Goal: Task Accomplishment & Management: Use online tool/utility

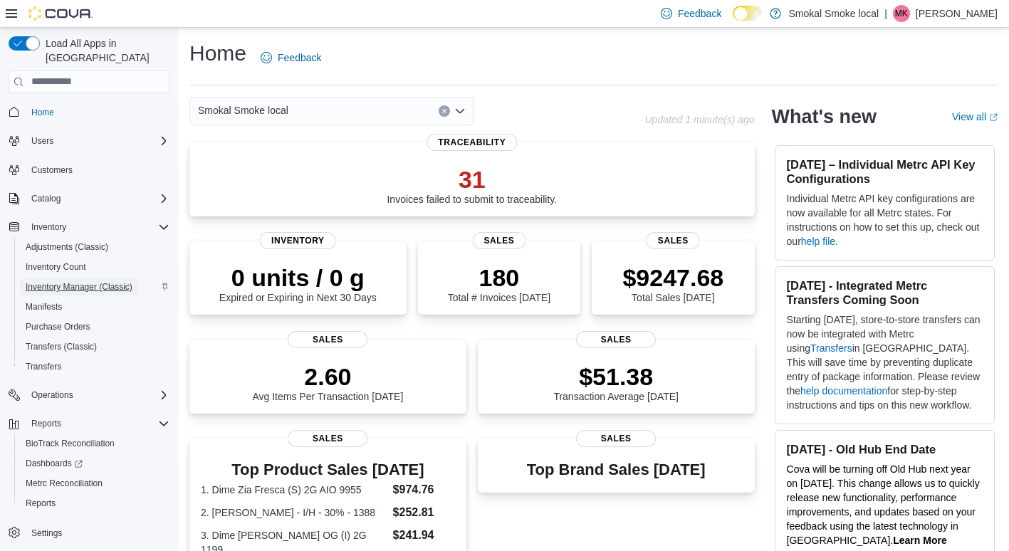
click at [66, 281] on span "Inventory Manager (Classic)" at bounding box center [79, 286] width 107 height 11
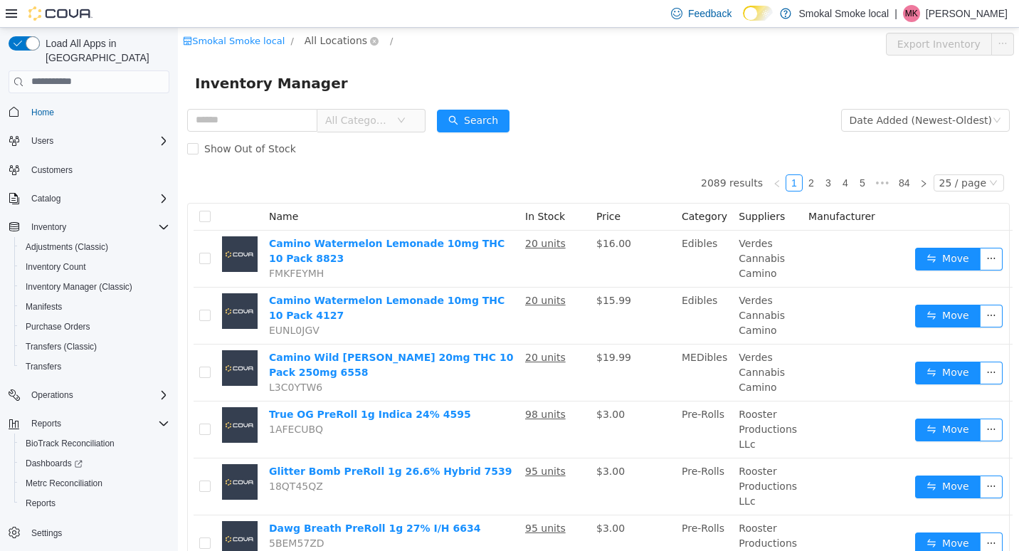
click at [329, 37] on span "All Locations" at bounding box center [336, 40] width 63 height 16
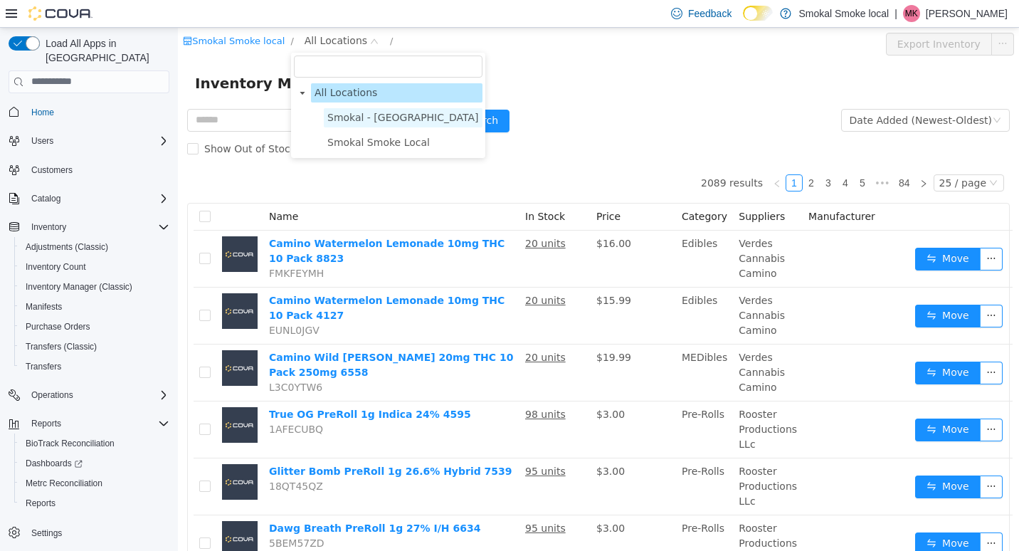
click at [359, 115] on span "Smokal - [GEOGRAPHIC_DATA]" at bounding box center [403, 116] width 152 height 11
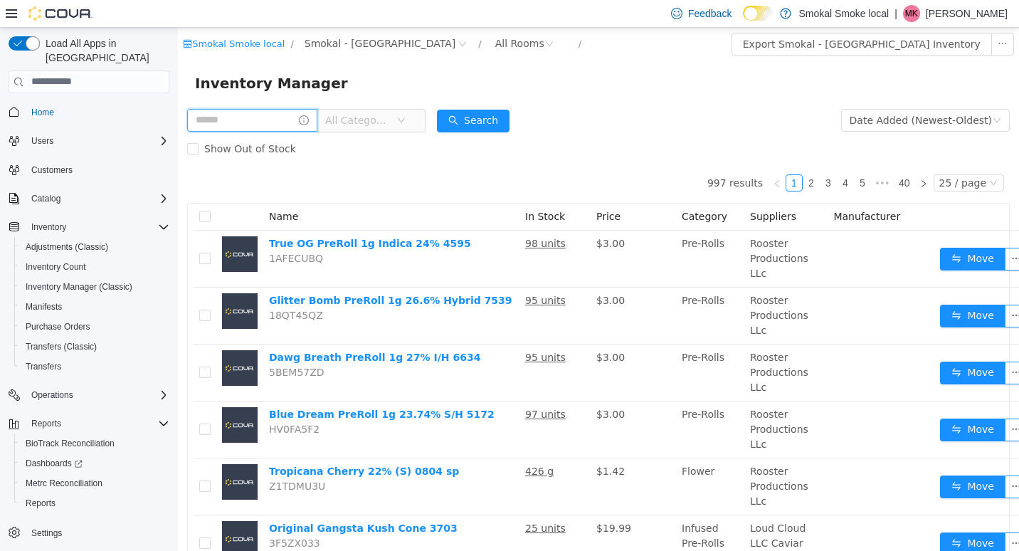
click at [202, 123] on input "text" at bounding box center [252, 119] width 130 height 23
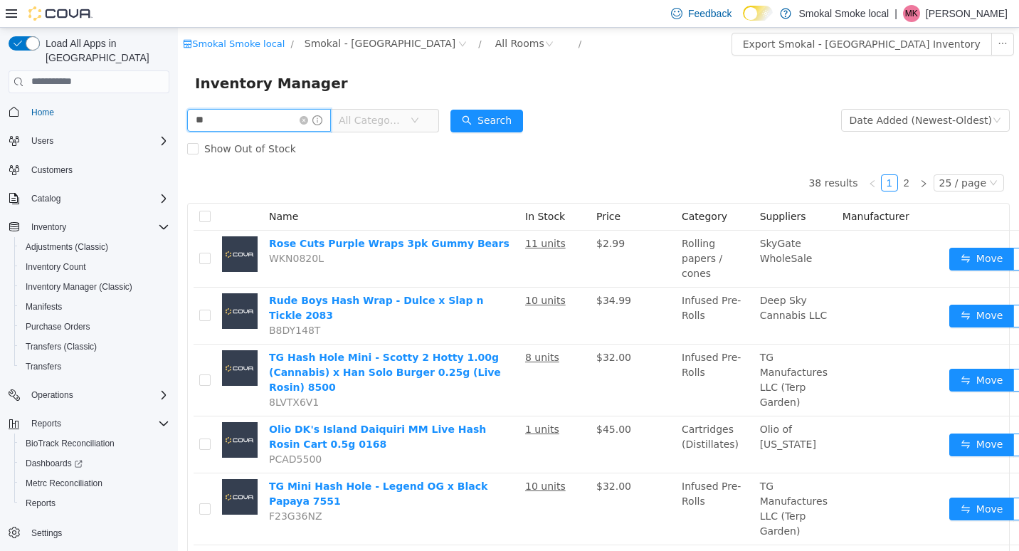
type input "*"
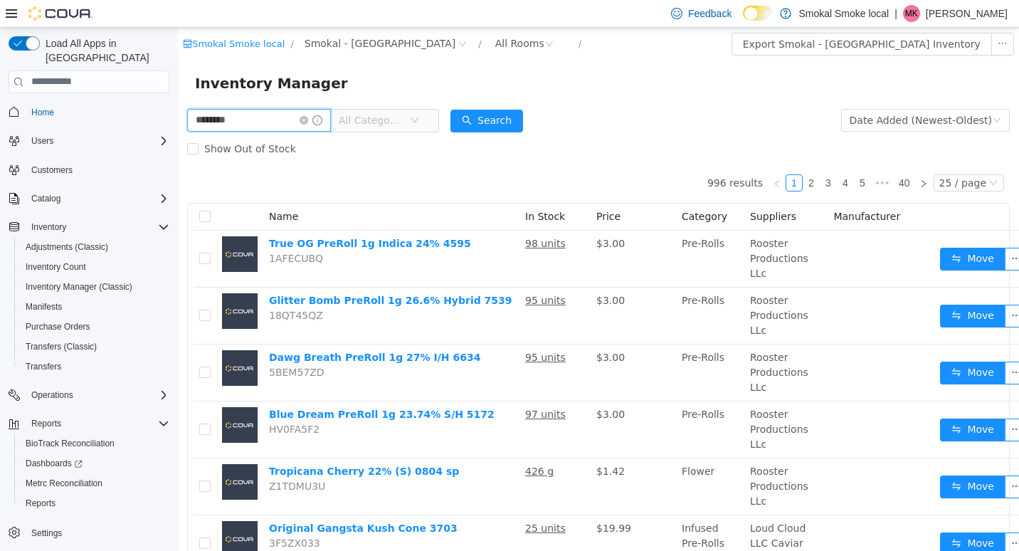
type input "********"
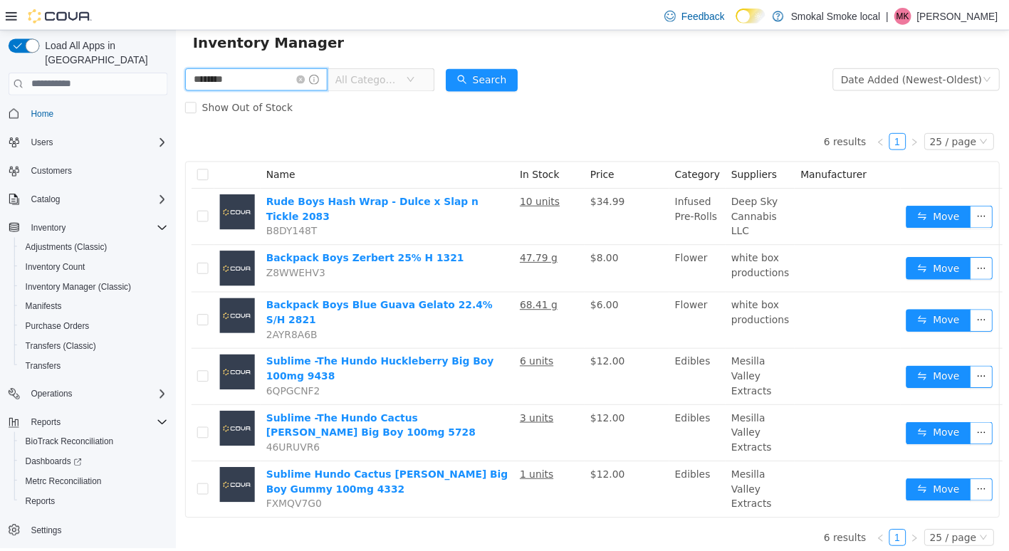
scroll to position [43, 0]
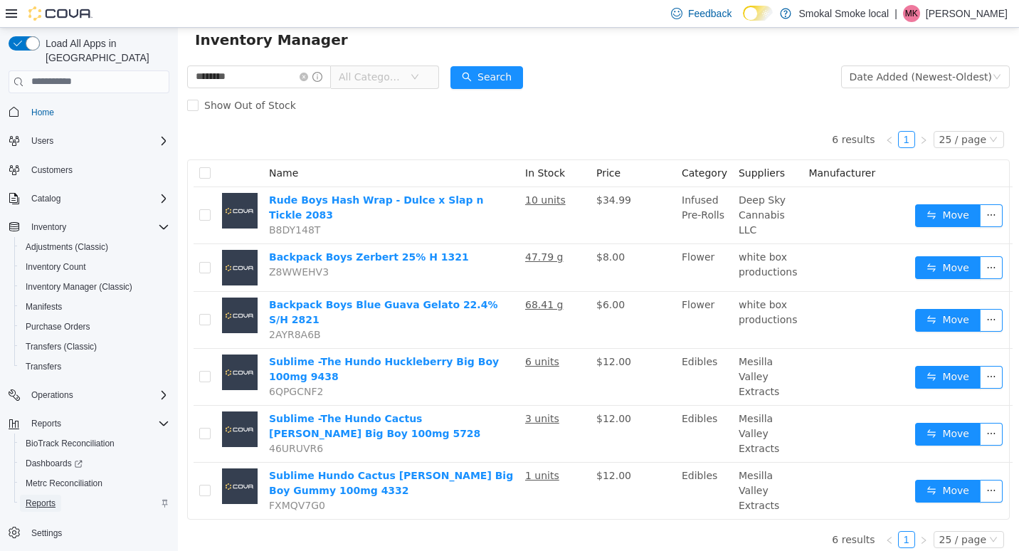
click at [40, 498] on span "Reports" at bounding box center [41, 503] width 30 height 11
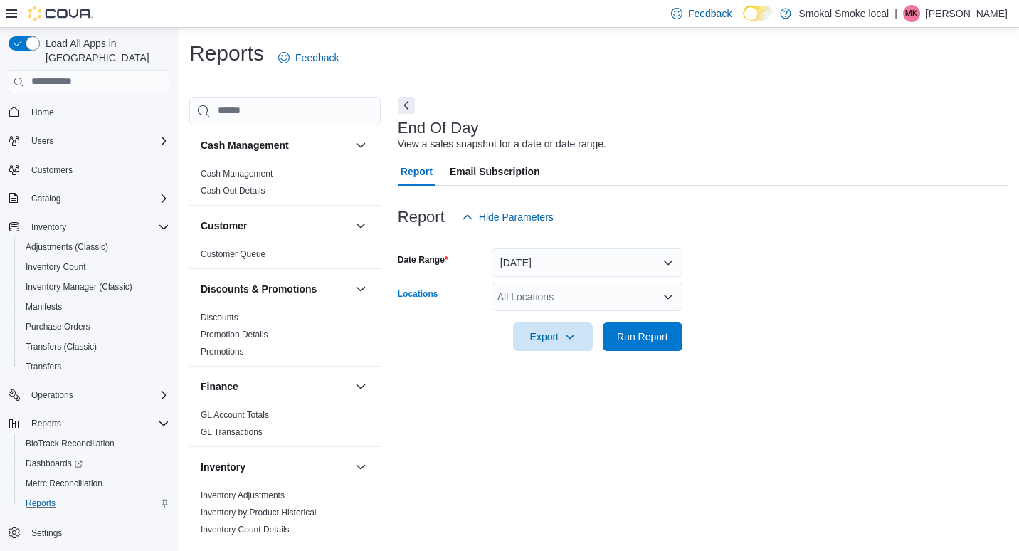
click at [574, 301] on div "All Locations" at bounding box center [587, 297] width 191 height 28
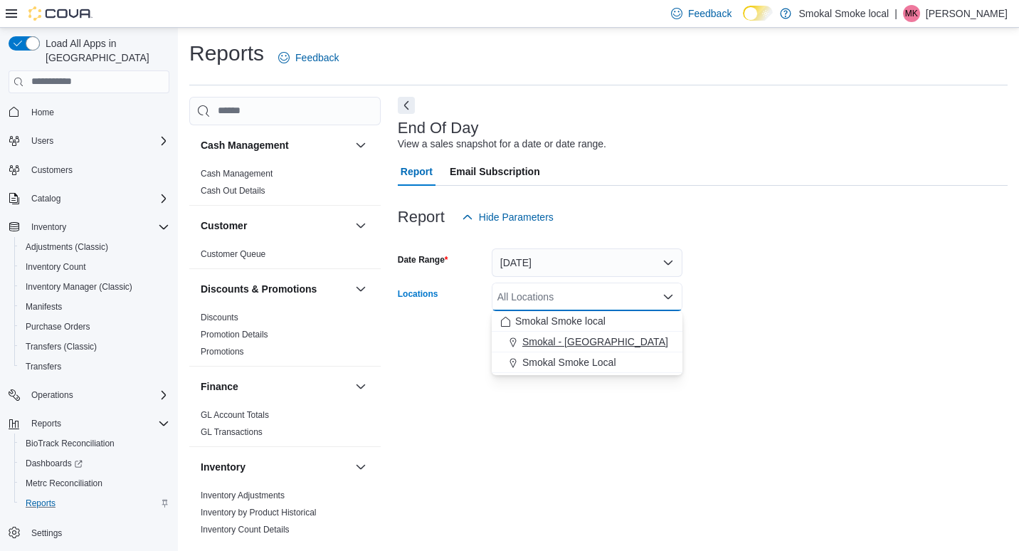
click at [568, 337] on span "Smokal - [GEOGRAPHIC_DATA]" at bounding box center [595, 342] width 146 height 14
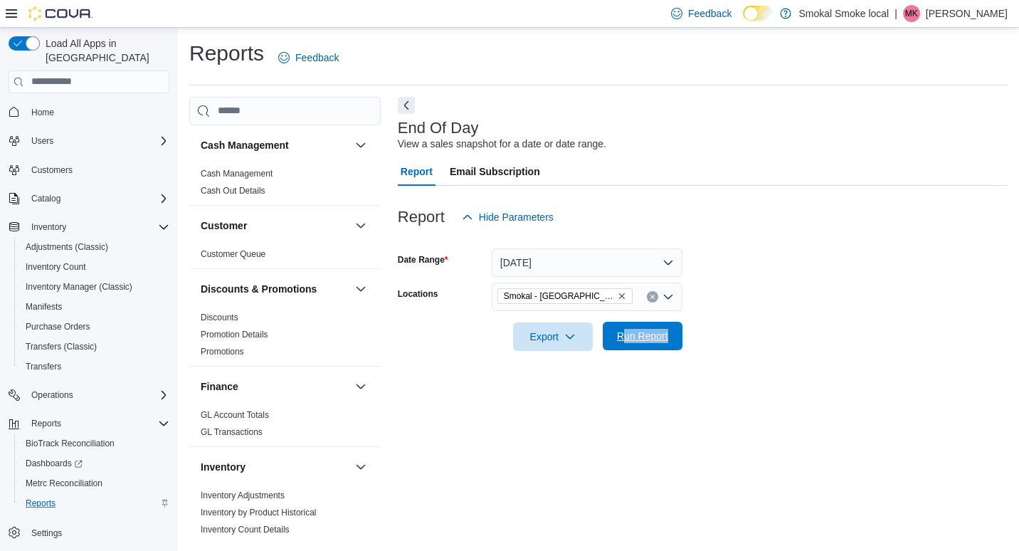
drag, startPoint x: 730, startPoint y: 367, endPoint x: 626, endPoint y: 334, distance: 108.5
click at [626, 334] on div "Report Hide Parameters Date Range [DATE] Locations [GEOGRAPHIC_DATA] - [GEOGRAP…" at bounding box center [703, 277] width 610 height 182
click at [626, 334] on span "Run Report" at bounding box center [642, 336] width 51 height 14
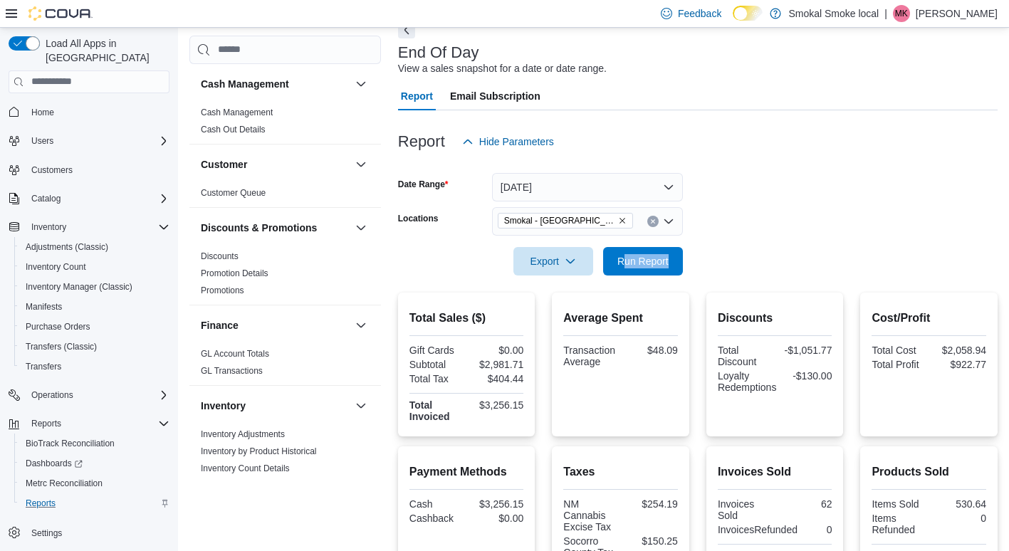
scroll to position [65, 0]
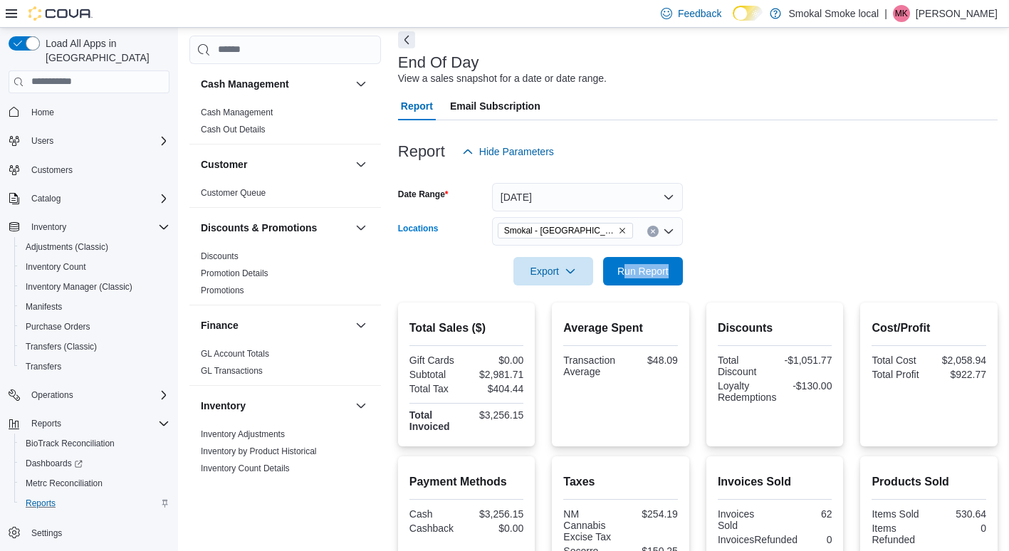
click at [618, 226] on icon "Remove Smokal - Socorro from selection in this group" at bounding box center [622, 230] width 9 height 9
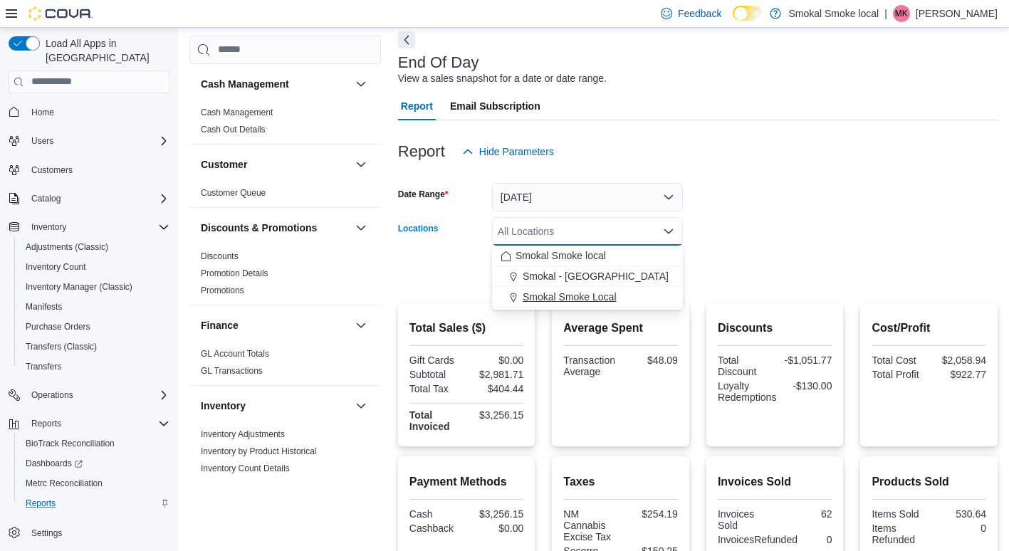
click at [586, 290] on span "Smokal Smoke Local" at bounding box center [569, 297] width 94 height 14
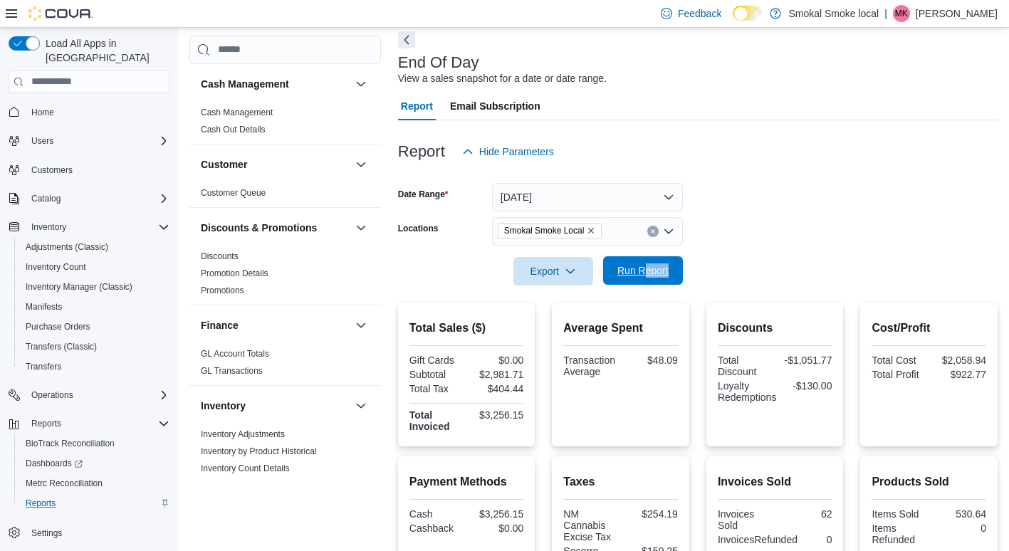
drag, startPoint x: 703, startPoint y: 263, endPoint x: 643, endPoint y: 264, distance: 60.5
click at [643, 264] on form "Date Range [DATE] Locations [GEOGRAPHIC_DATA] Smoke Local Export Run Report" at bounding box center [697, 226] width 599 height 120
click at [643, 264] on span "Run Report" at bounding box center [642, 270] width 51 height 14
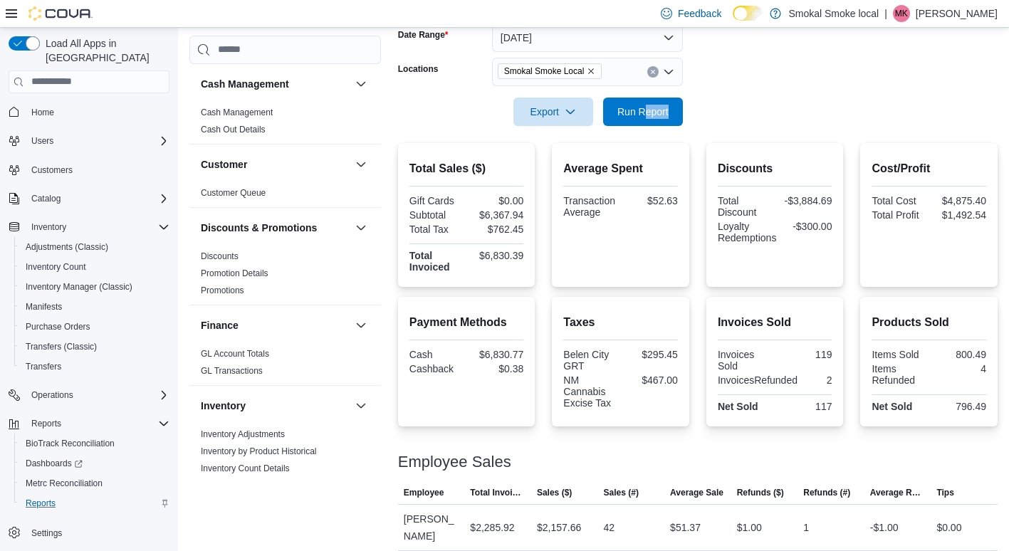
scroll to position [217, 0]
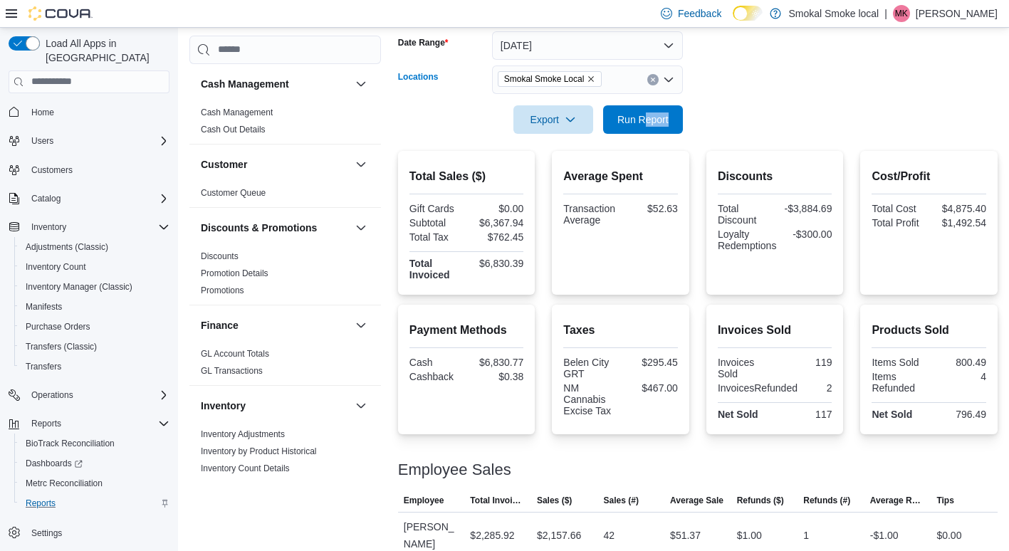
click at [589, 79] on icon "Remove Smokal Smoke Local from selection in this group" at bounding box center [591, 79] width 9 height 9
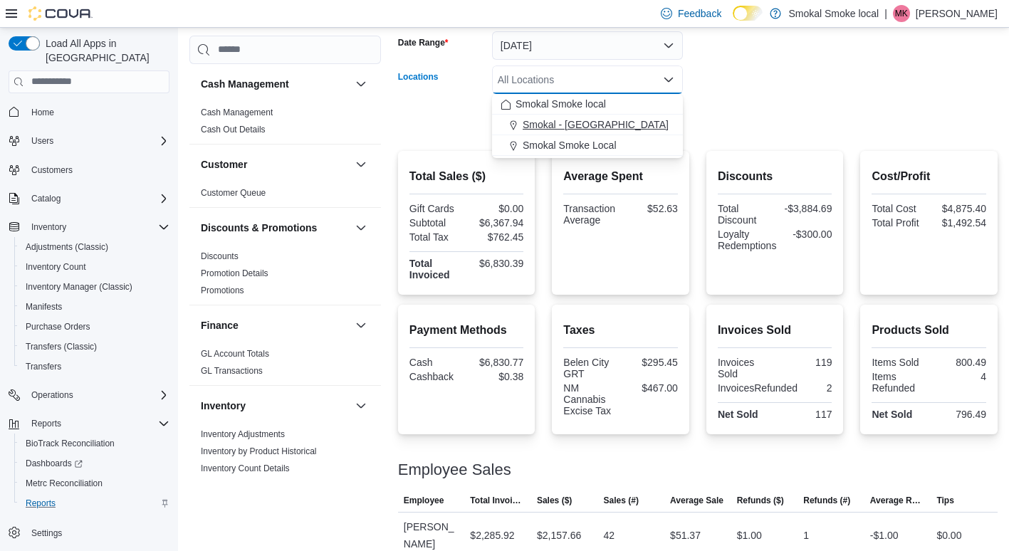
click at [574, 122] on span "Smokal - [GEOGRAPHIC_DATA]" at bounding box center [595, 124] width 146 height 14
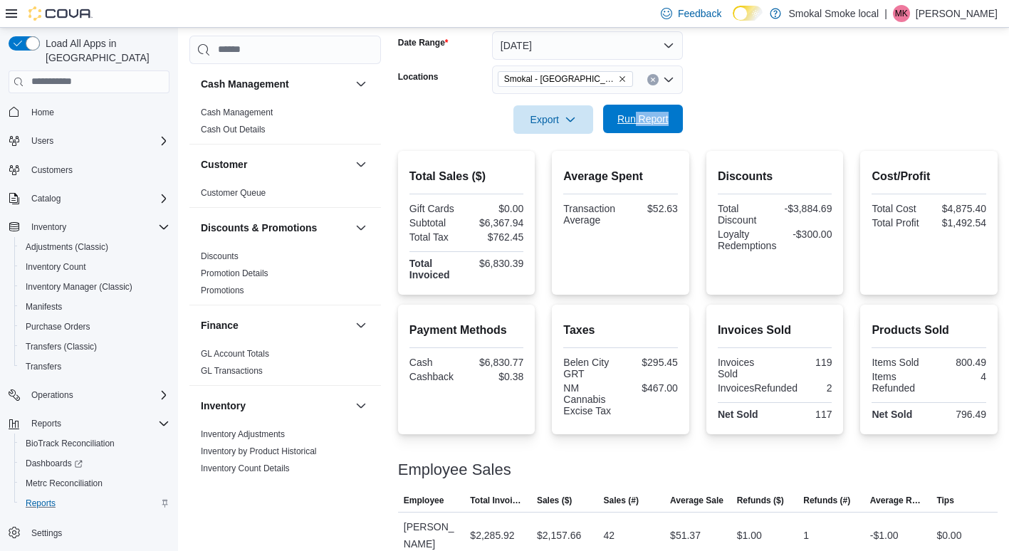
drag, startPoint x: 720, startPoint y: 116, endPoint x: 633, endPoint y: 120, distance: 86.9
click at [633, 120] on form "Date Range [DATE] Locations [GEOGRAPHIC_DATA] - [GEOGRAPHIC_DATA] Export Run Re…" at bounding box center [697, 74] width 599 height 120
click at [633, 120] on span "Run Report" at bounding box center [642, 119] width 51 height 14
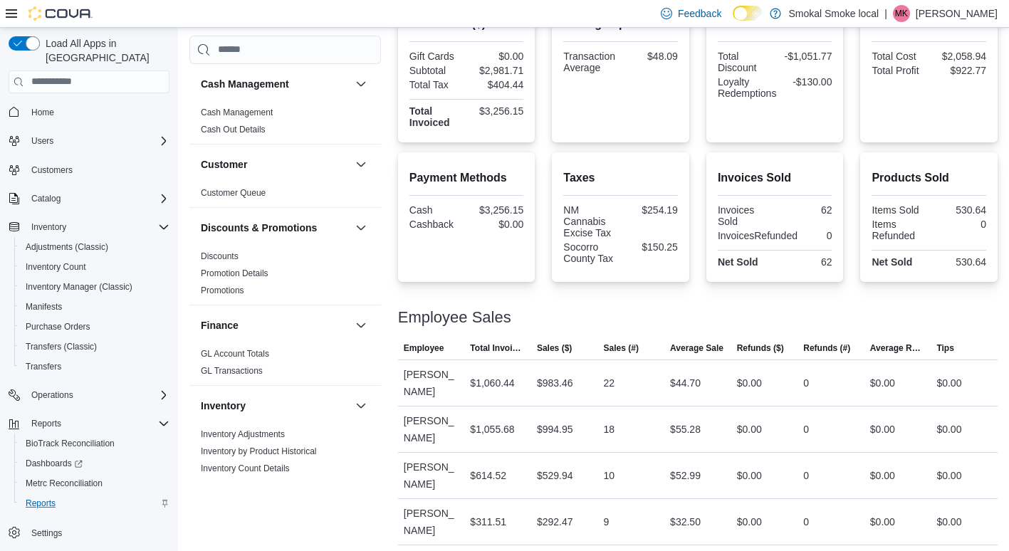
scroll to position [369, 0]
